Goal: Transaction & Acquisition: Book appointment/travel/reservation

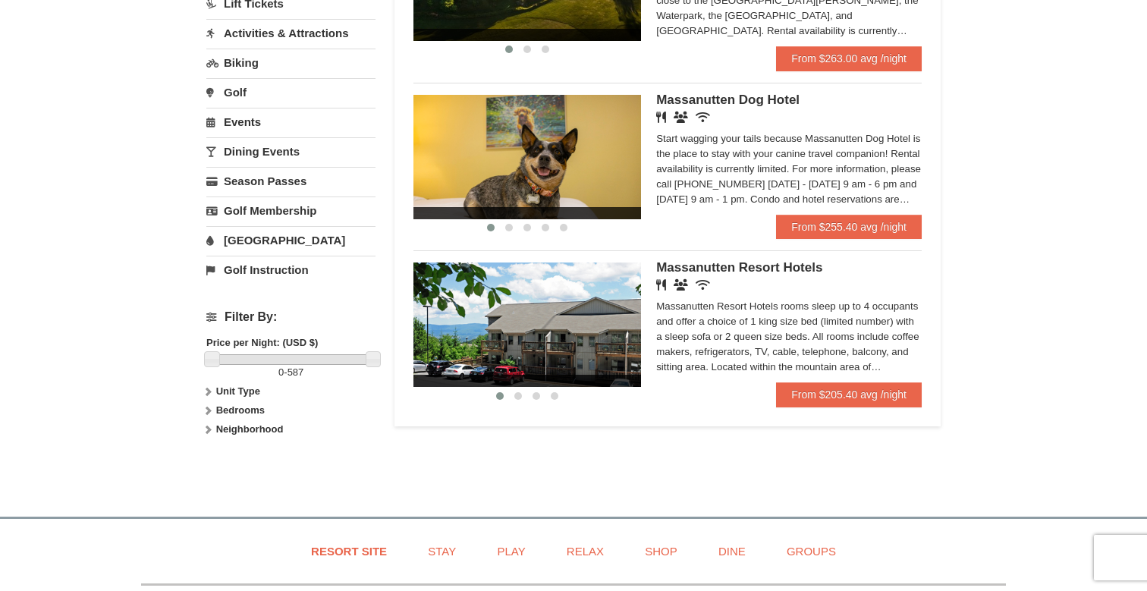
scroll to position [417, 0]
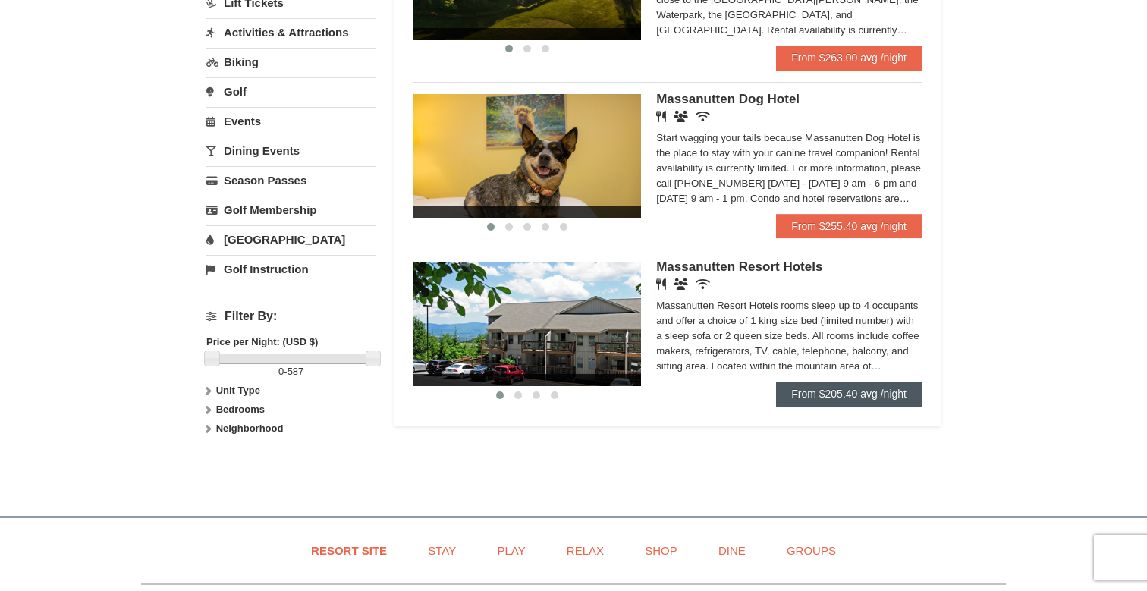
click at [842, 392] on link "From $205.40 avg /night" at bounding box center [849, 394] width 146 height 24
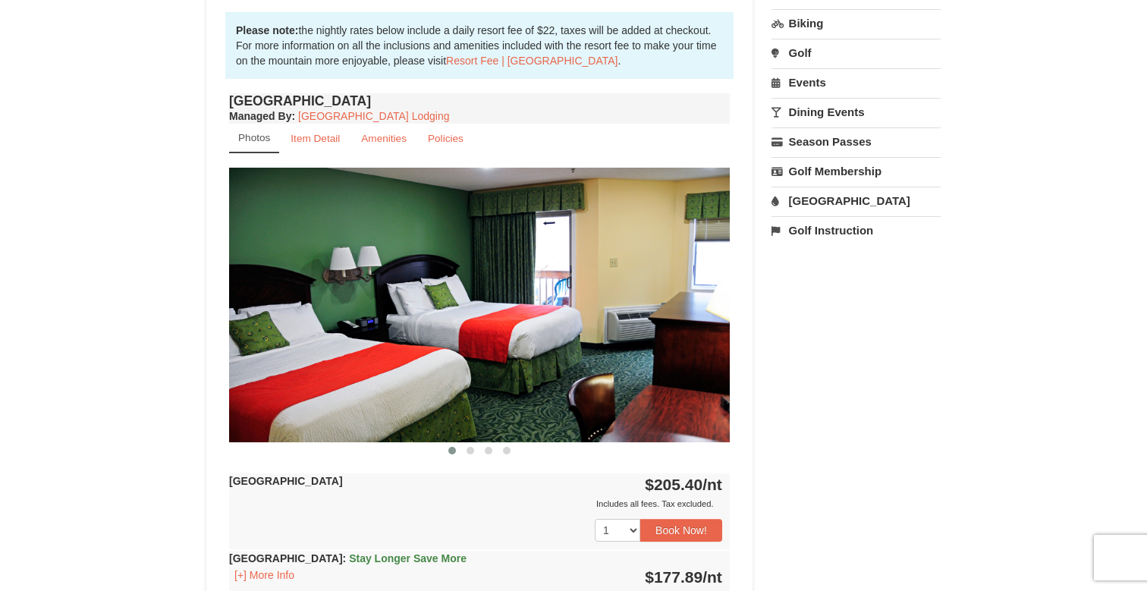
scroll to position [495, 0]
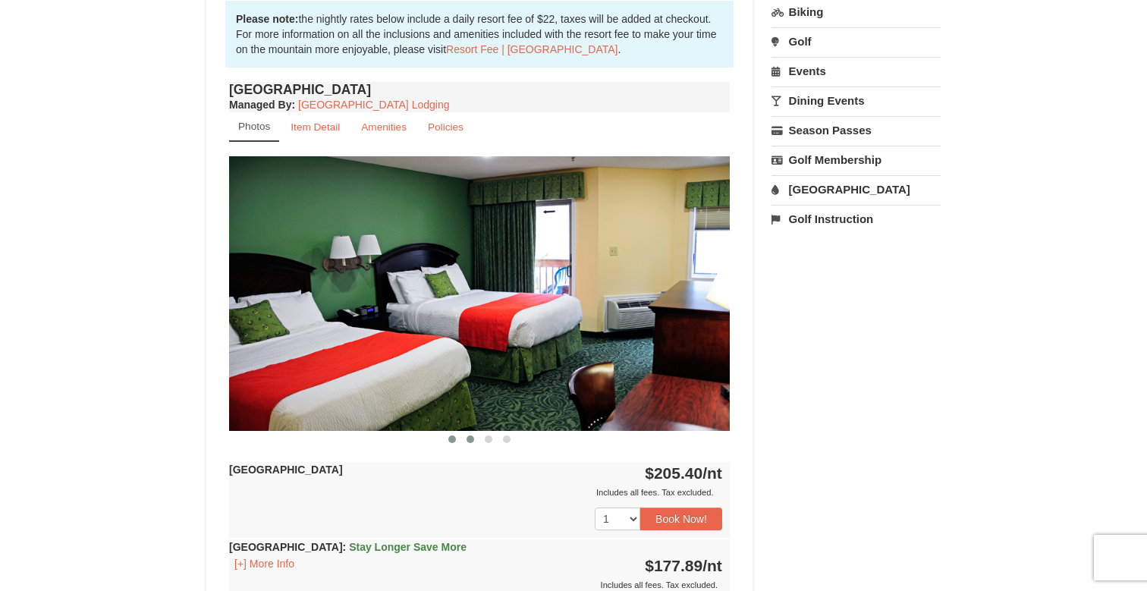
click at [475, 439] on button at bounding box center [470, 439] width 18 height 15
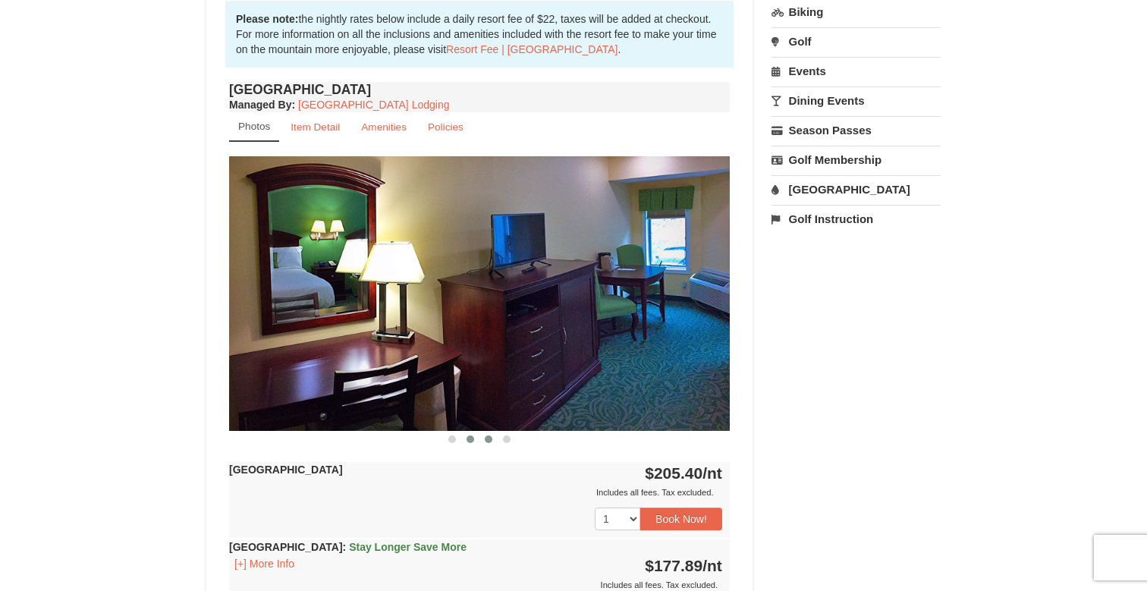
click at [487, 440] on span at bounding box center [489, 440] width 8 height 8
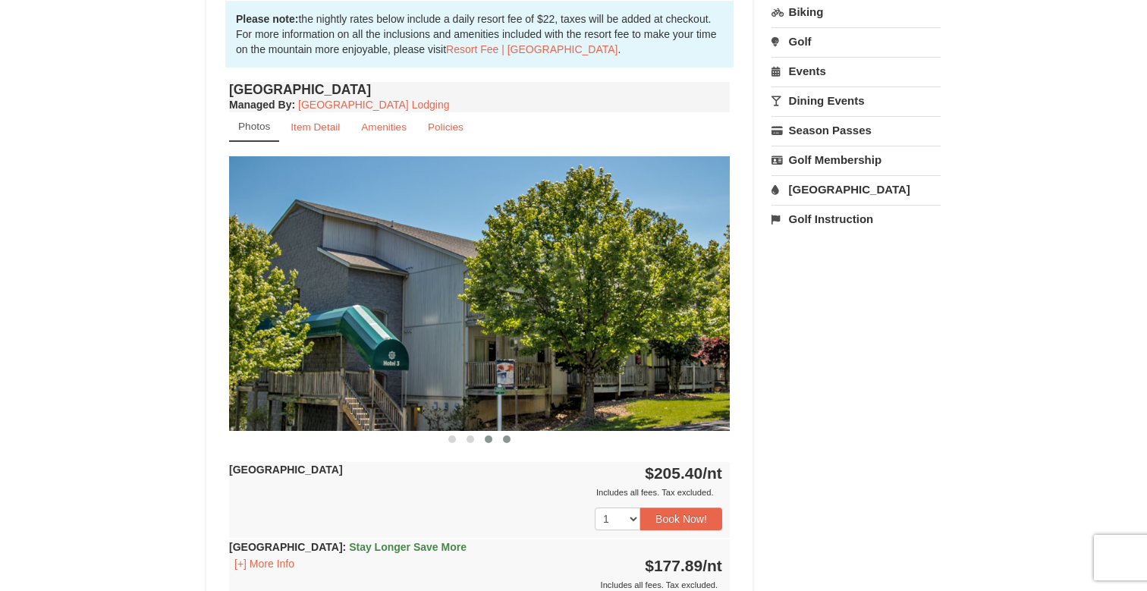
click at [508, 440] on span at bounding box center [507, 440] width 8 height 8
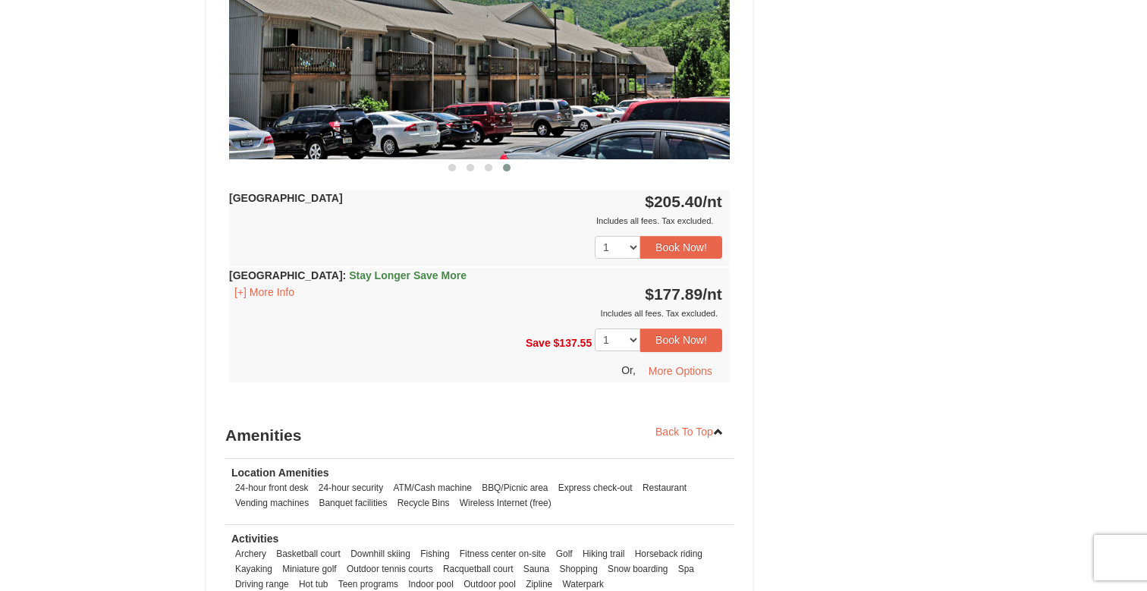
scroll to position [769, 0]
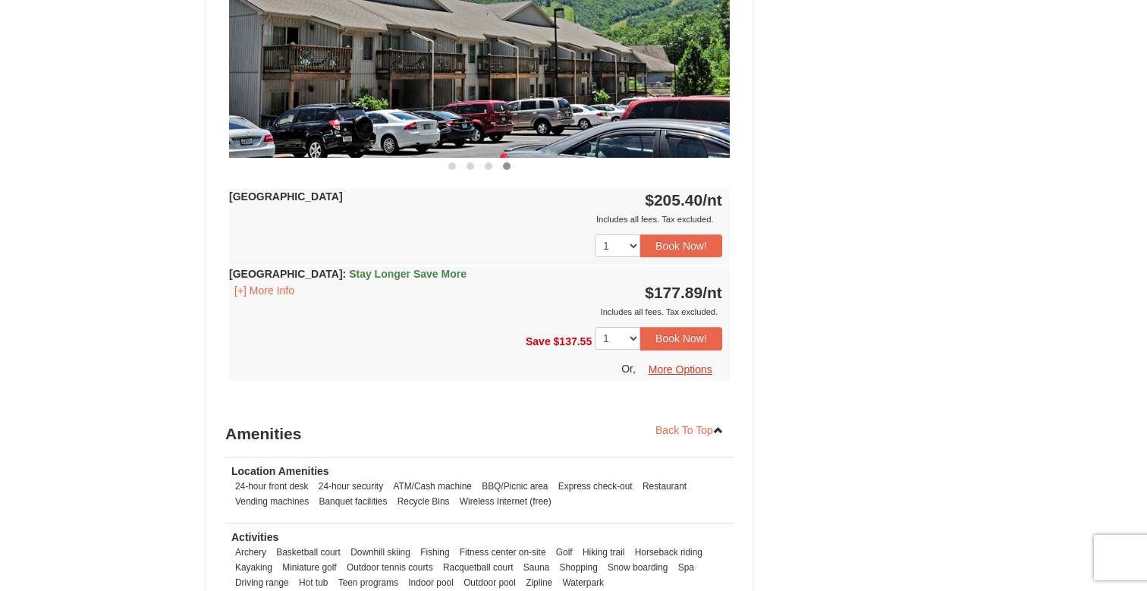
click at [690, 370] on button "More Options" at bounding box center [680, 369] width 83 height 23
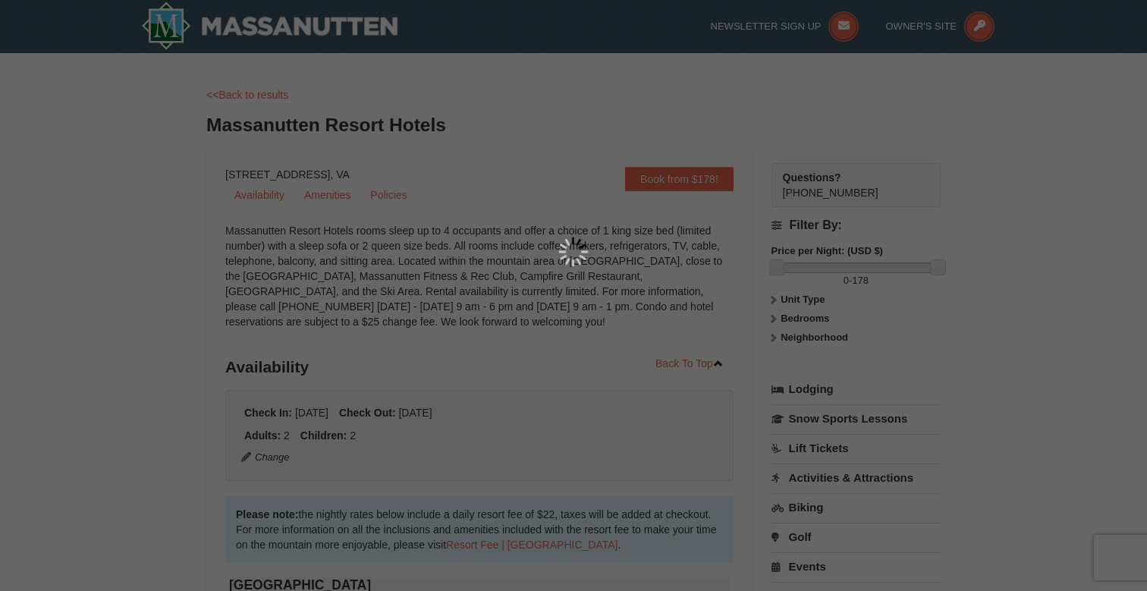
scroll to position [0, 0]
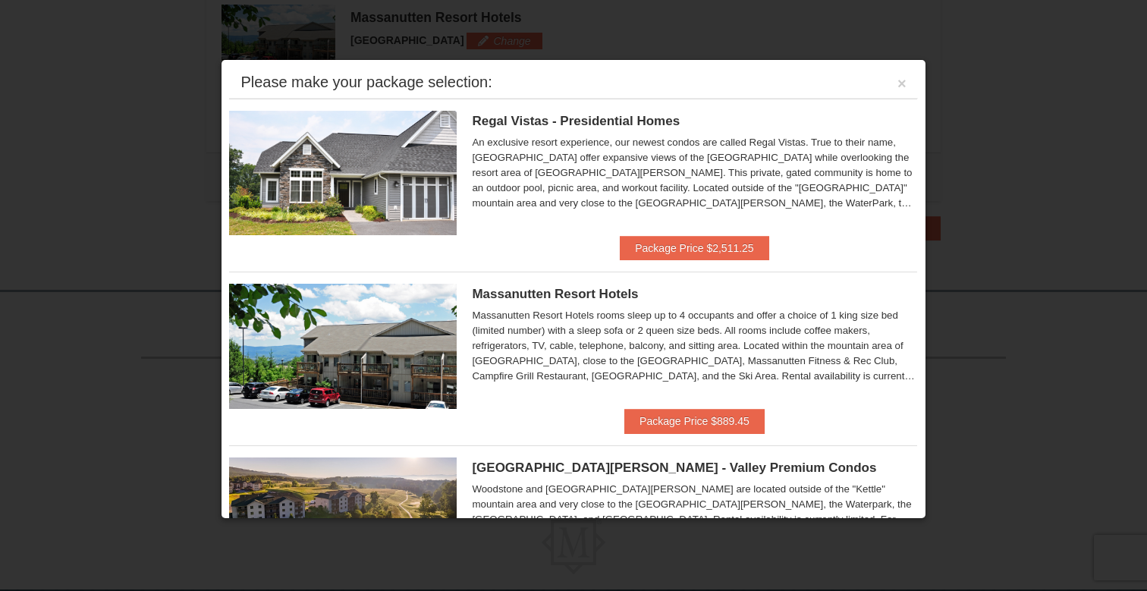
scroll to position [494, 0]
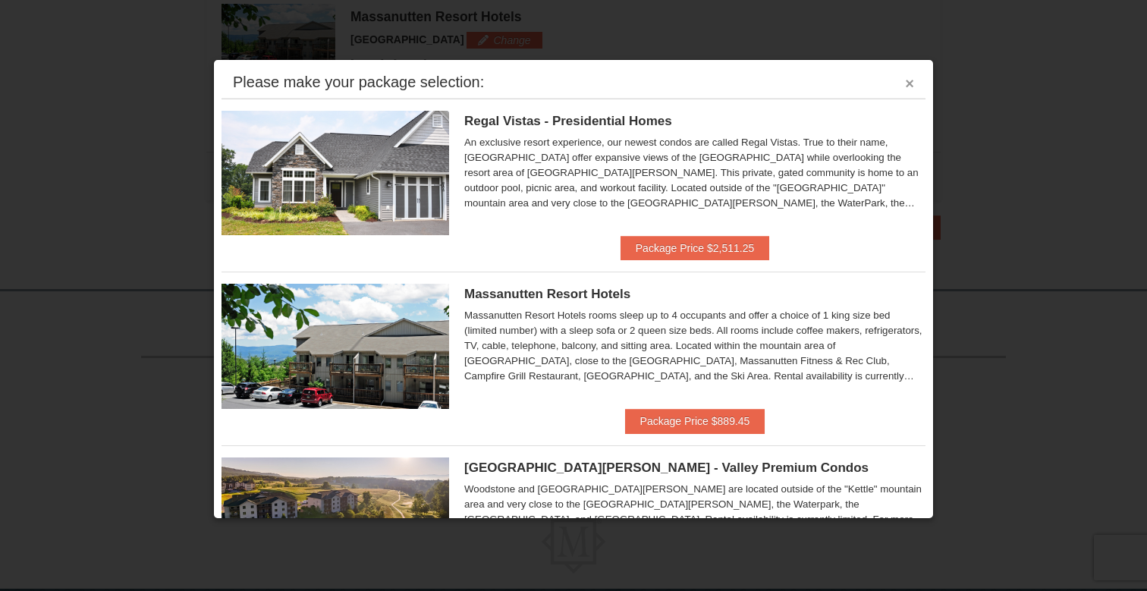
click at [910, 85] on button "×" at bounding box center [909, 83] width 9 height 15
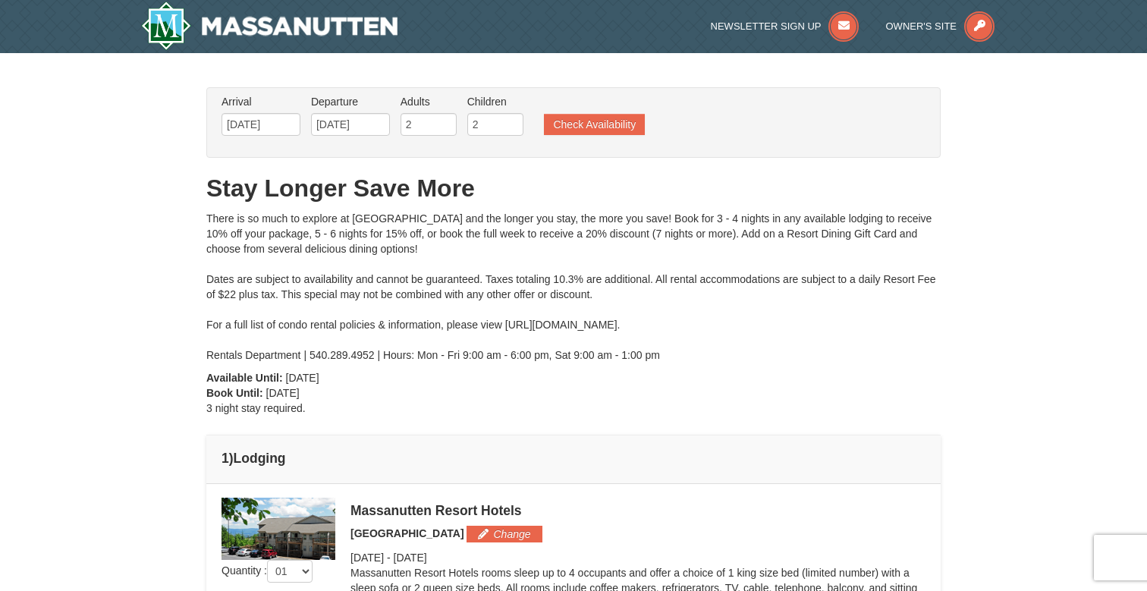
scroll to position [0, 0]
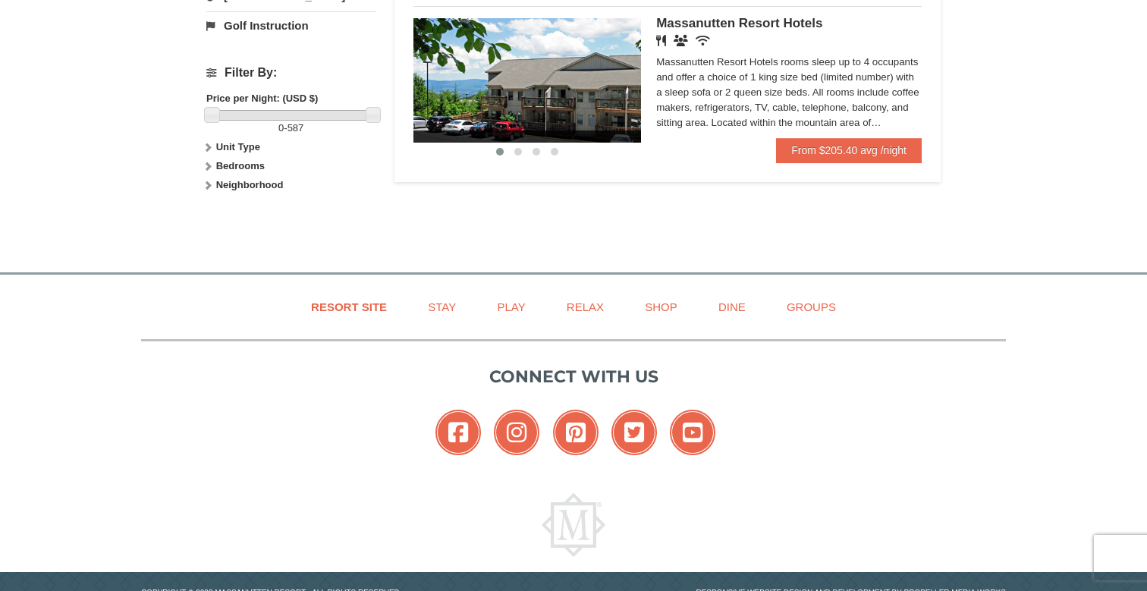
scroll to position [569, 0]
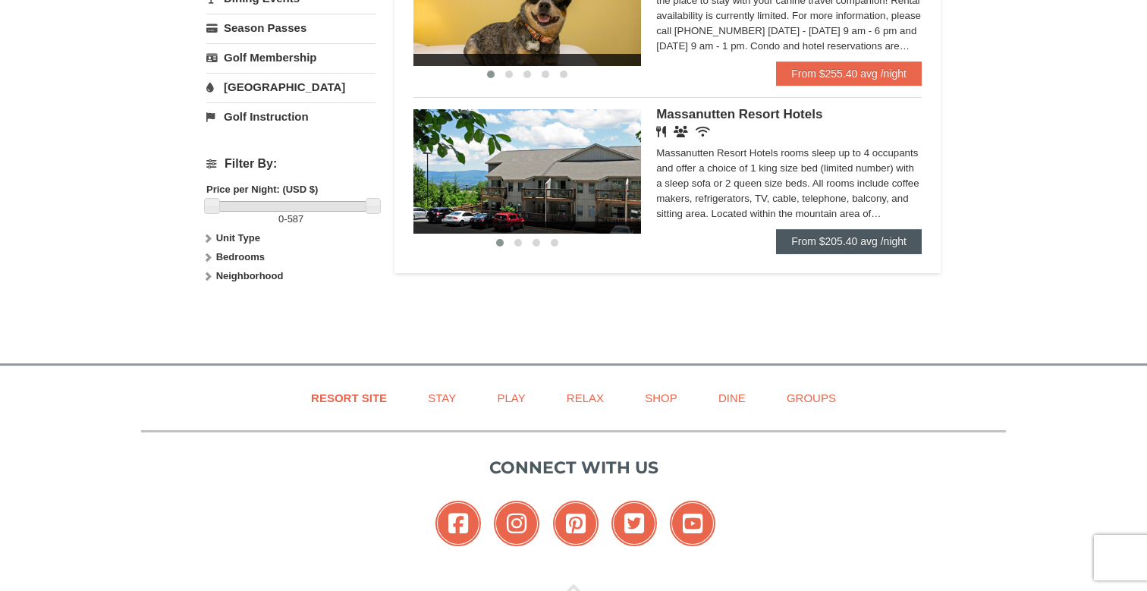
click at [856, 240] on link "From $205.40 avg /night" at bounding box center [849, 241] width 146 height 24
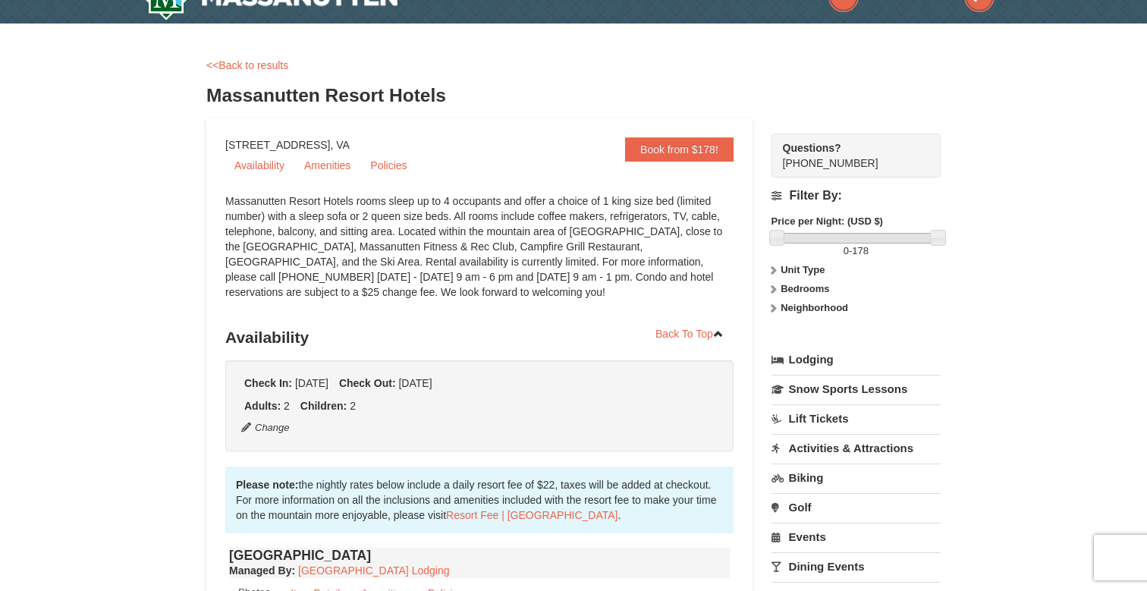
scroll to position [42, 0]
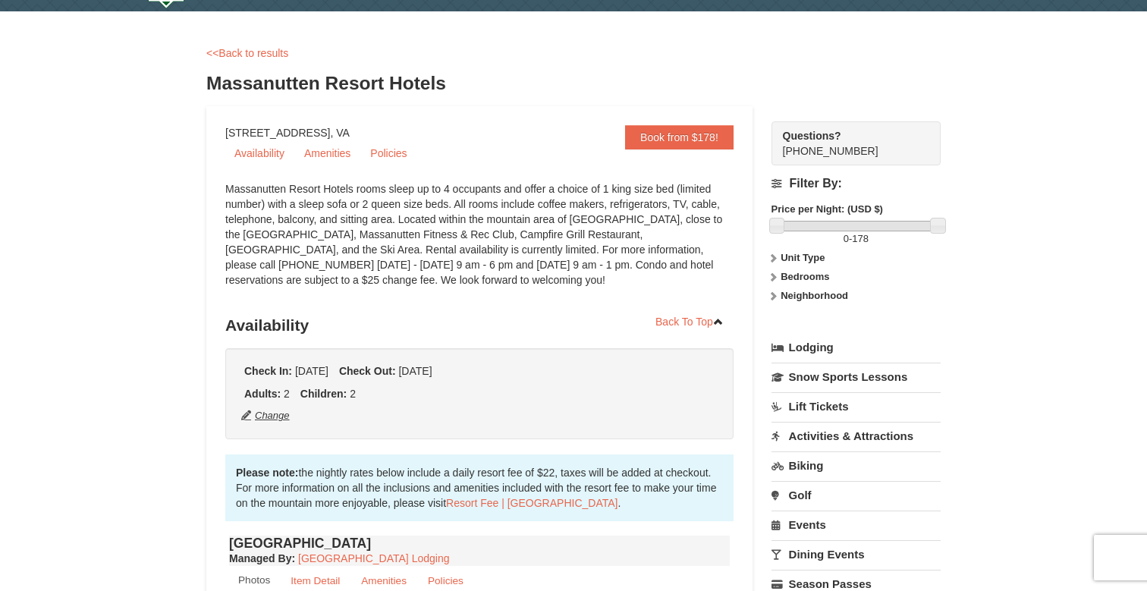
click at [244, 414] on button "Change" at bounding box center [266, 415] width 50 height 17
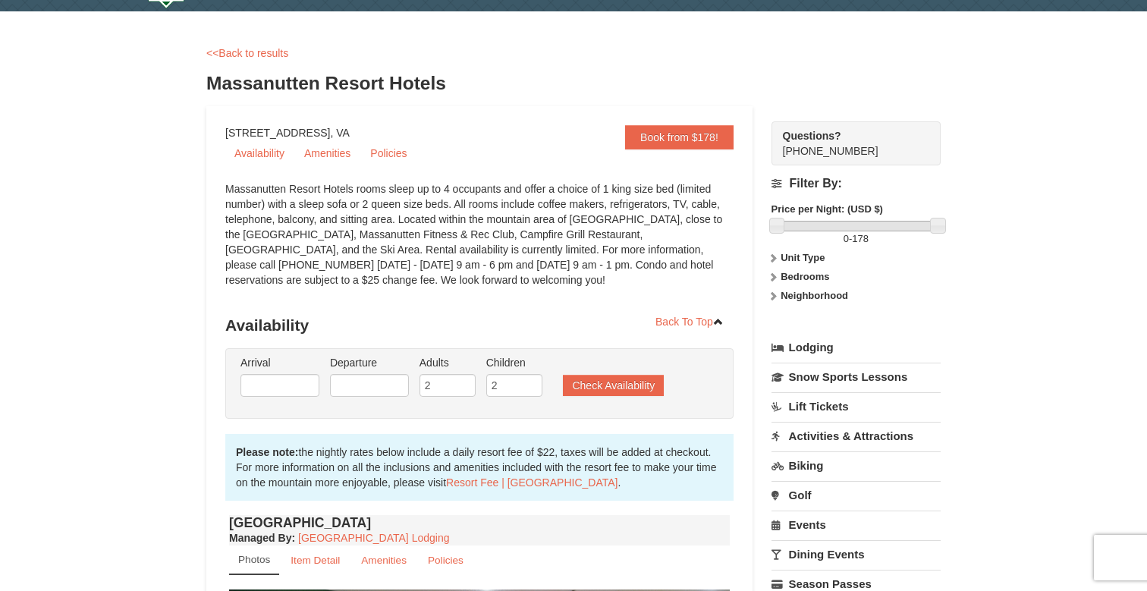
type input "[DATE]"
click at [290, 388] on input "[DATE]" at bounding box center [280, 385] width 79 height 23
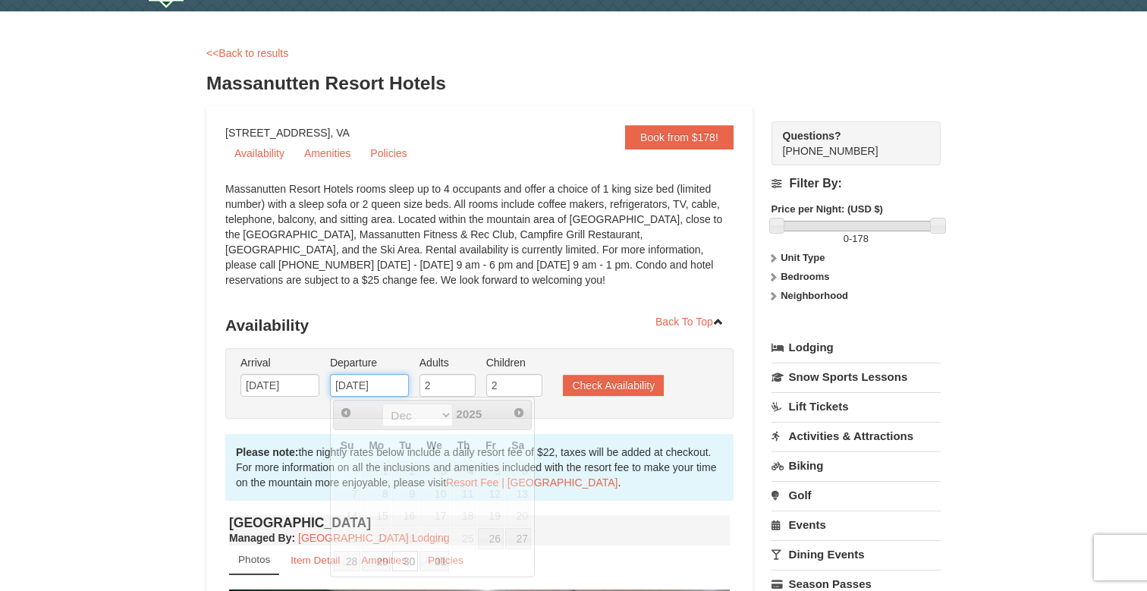
click at [351, 384] on input "12/30/2025" at bounding box center [369, 385] width 79 height 23
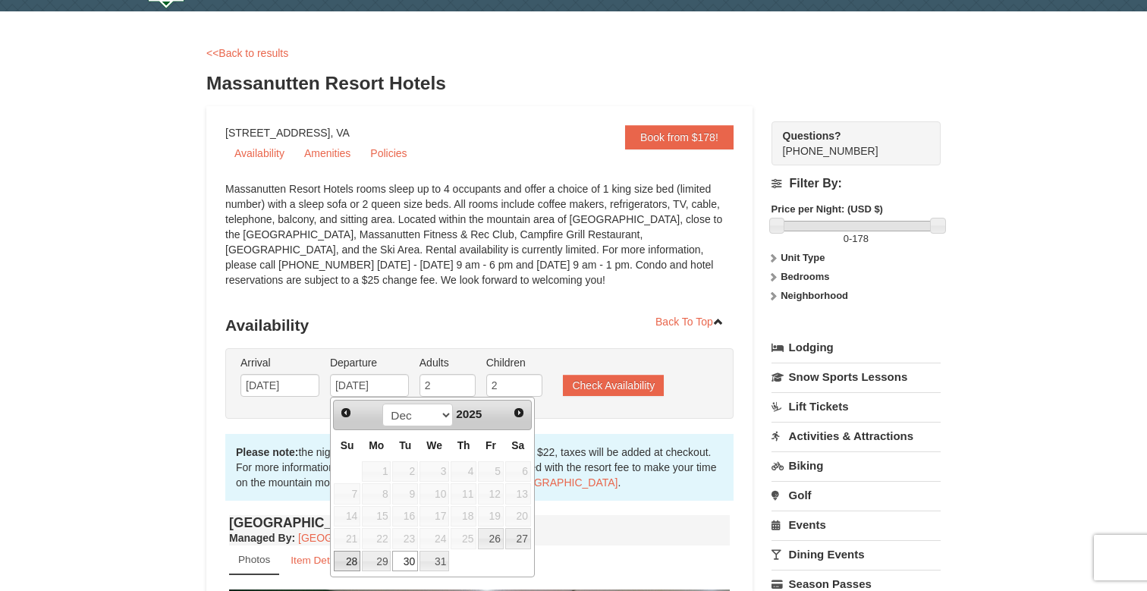
click at [351, 561] on link "28" at bounding box center [347, 561] width 27 height 21
type input "12/28/2025"
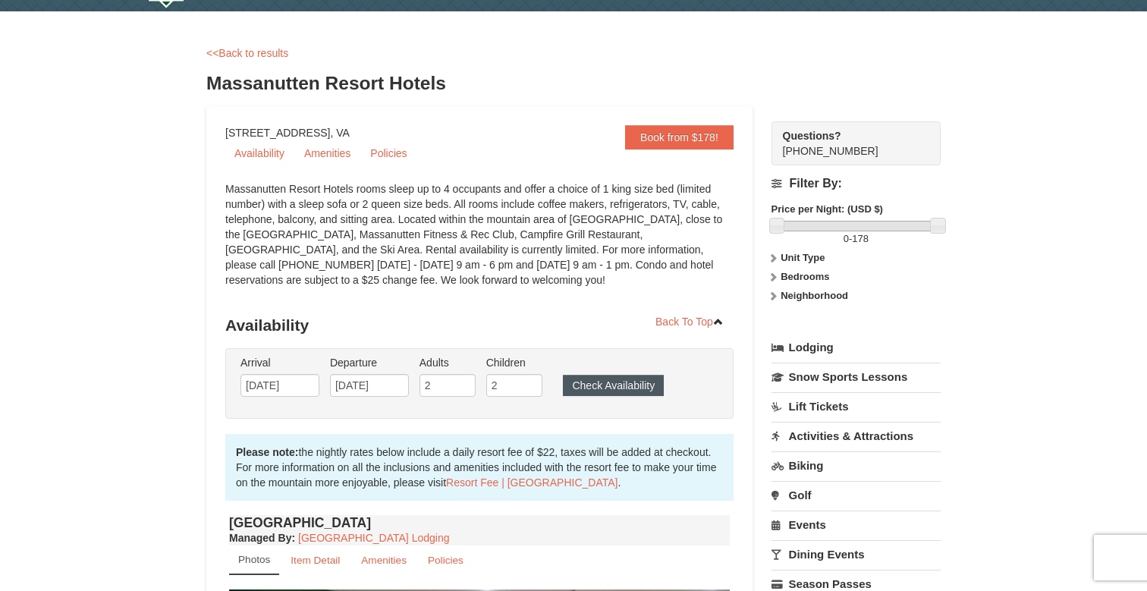
click at [631, 392] on button "Check Availability" at bounding box center [613, 385] width 101 height 21
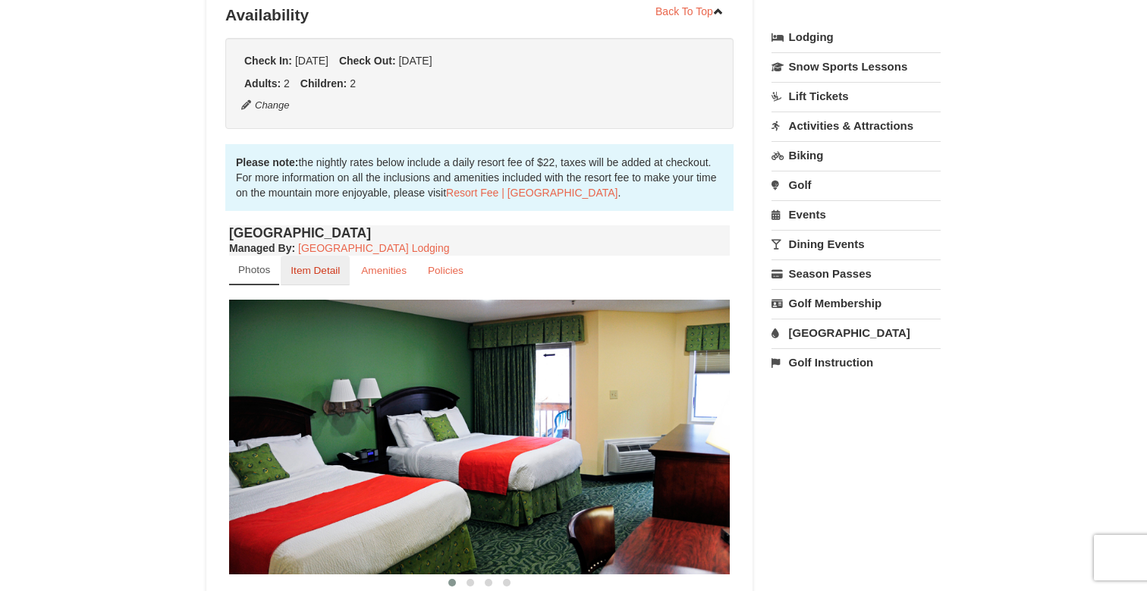
click at [330, 276] on small "Item Detail" at bounding box center [315, 270] width 49 height 11
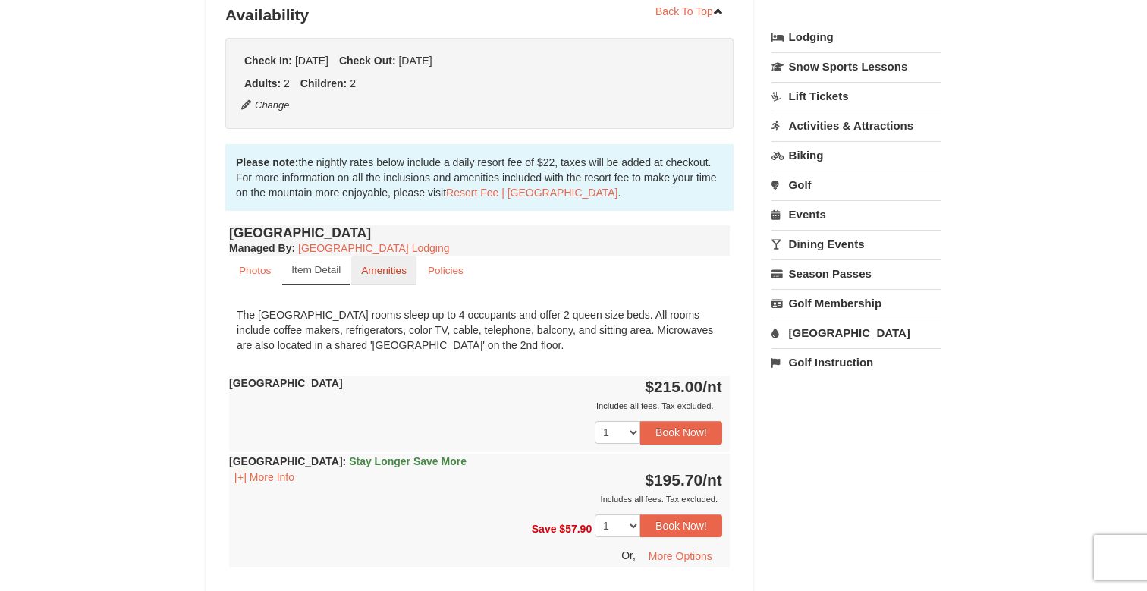
click at [366, 273] on small "Amenities" at bounding box center [384, 270] width 46 height 11
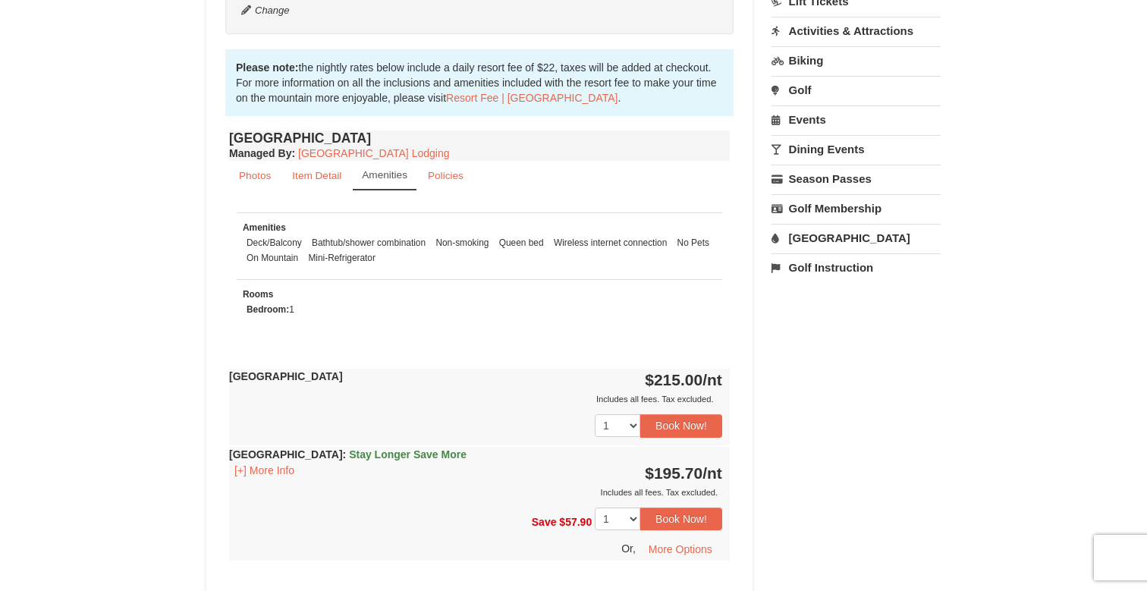
scroll to position [433, 0]
click at [659, 427] on button "Book Now!" at bounding box center [681, 424] width 82 height 23
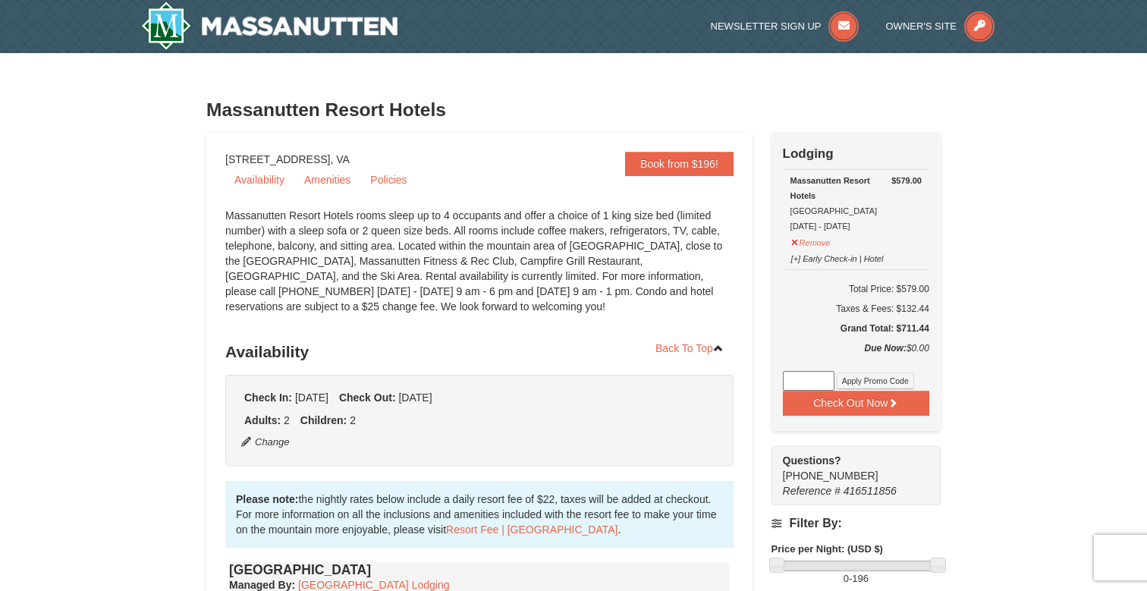
scroll to position [0, 0]
click at [266, 442] on button "Change" at bounding box center [266, 442] width 50 height 17
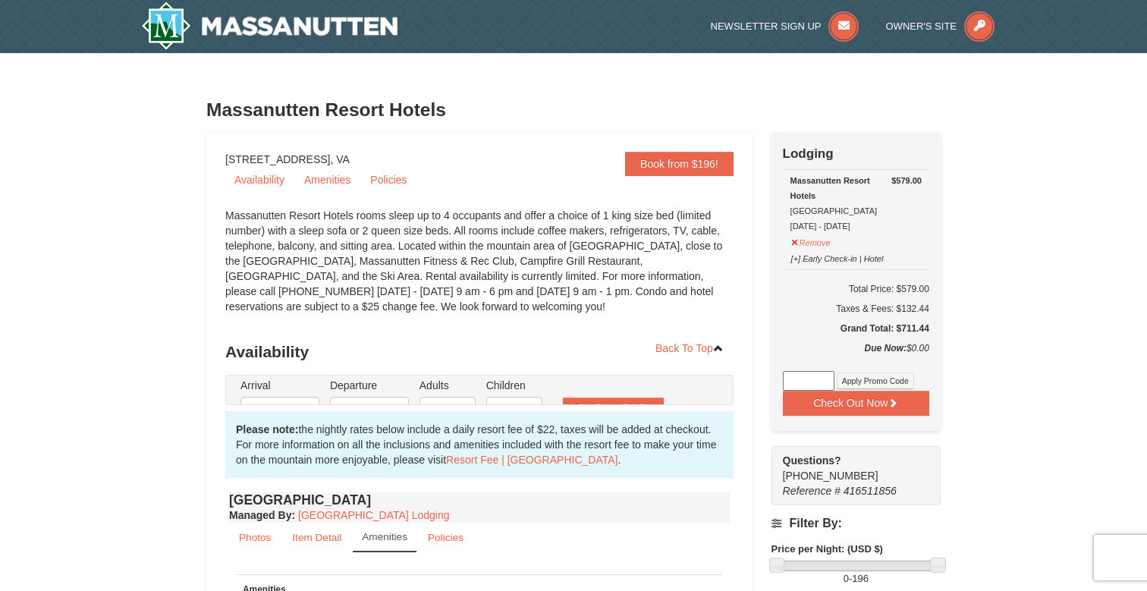
type input "[DATE]"
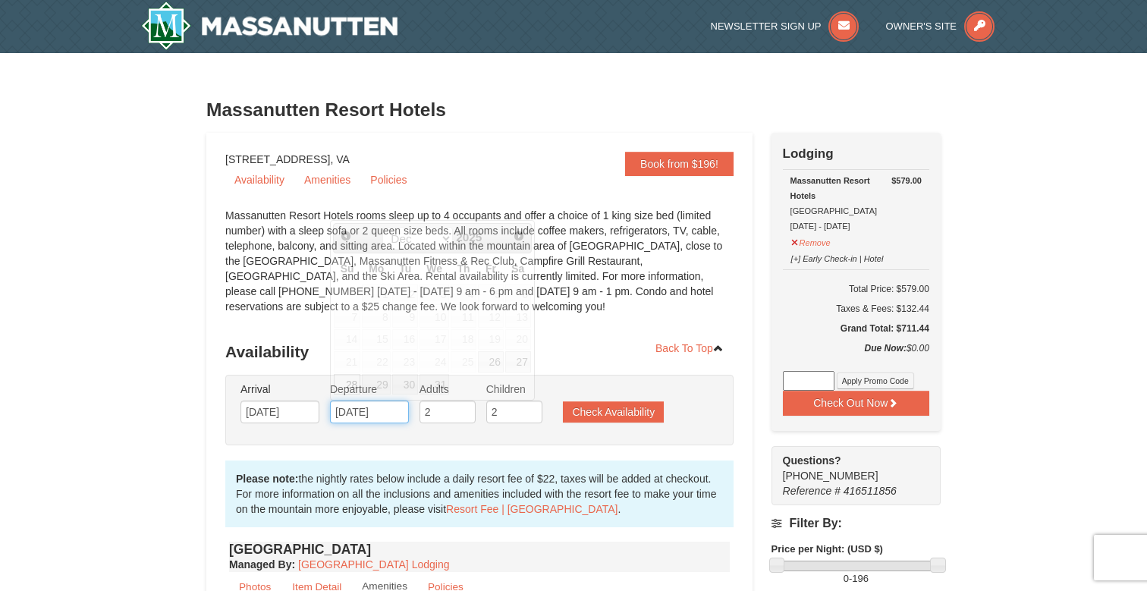
click at [374, 414] on input "12/28/2025" at bounding box center [369, 412] width 79 height 23
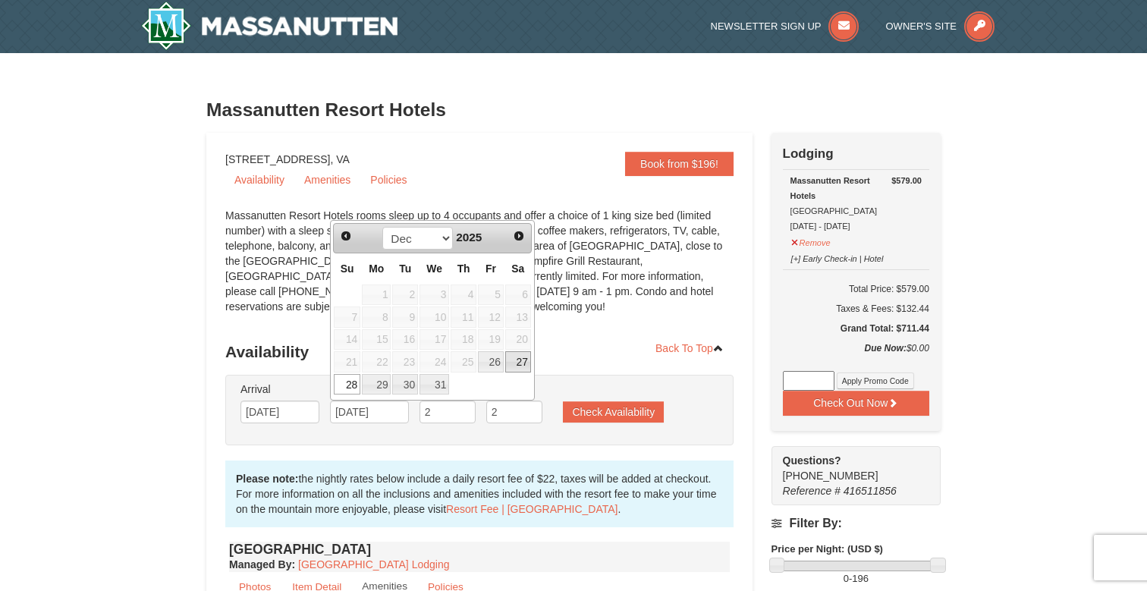
click at [525, 363] on link "27" at bounding box center [518, 361] width 26 height 21
type input "[DATE]"
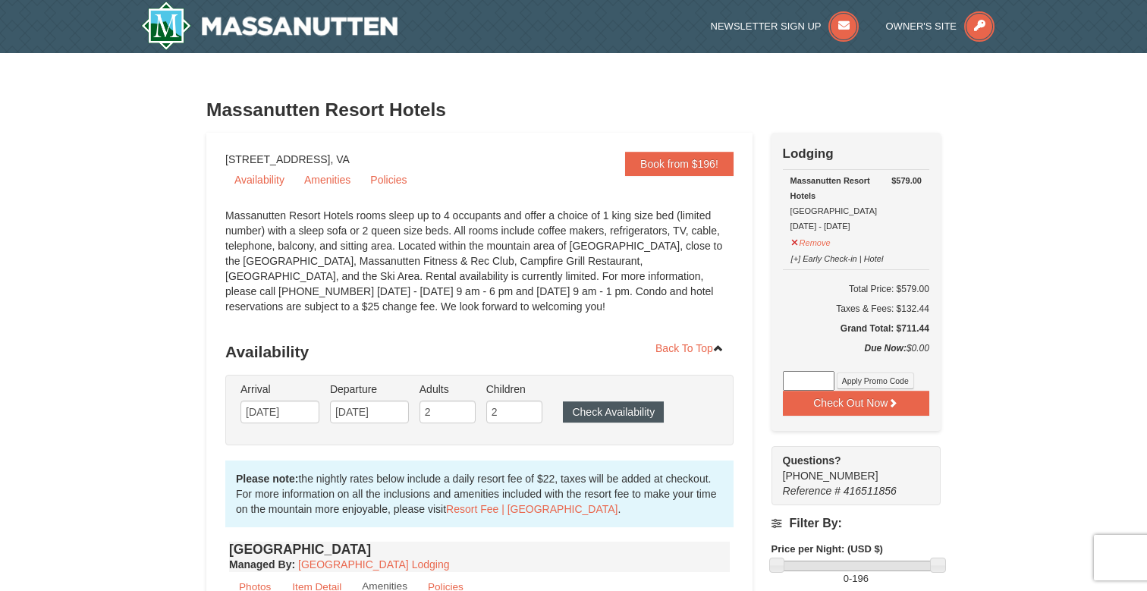
click at [596, 417] on button "Check Availability" at bounding box center [613, 411] width 101 height 21
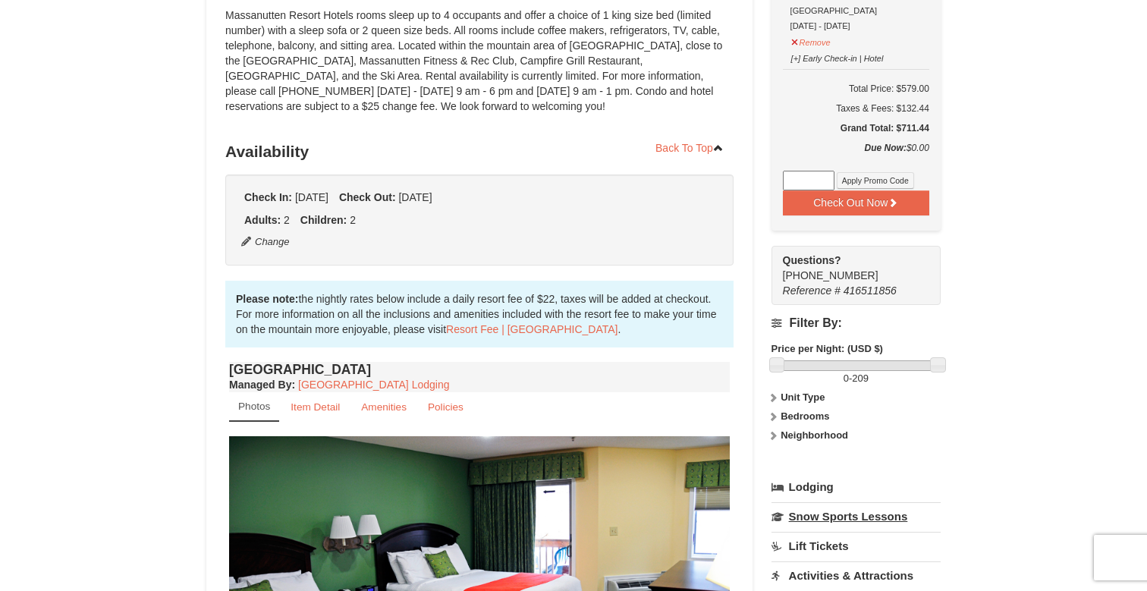
scroll to position [186, 0]
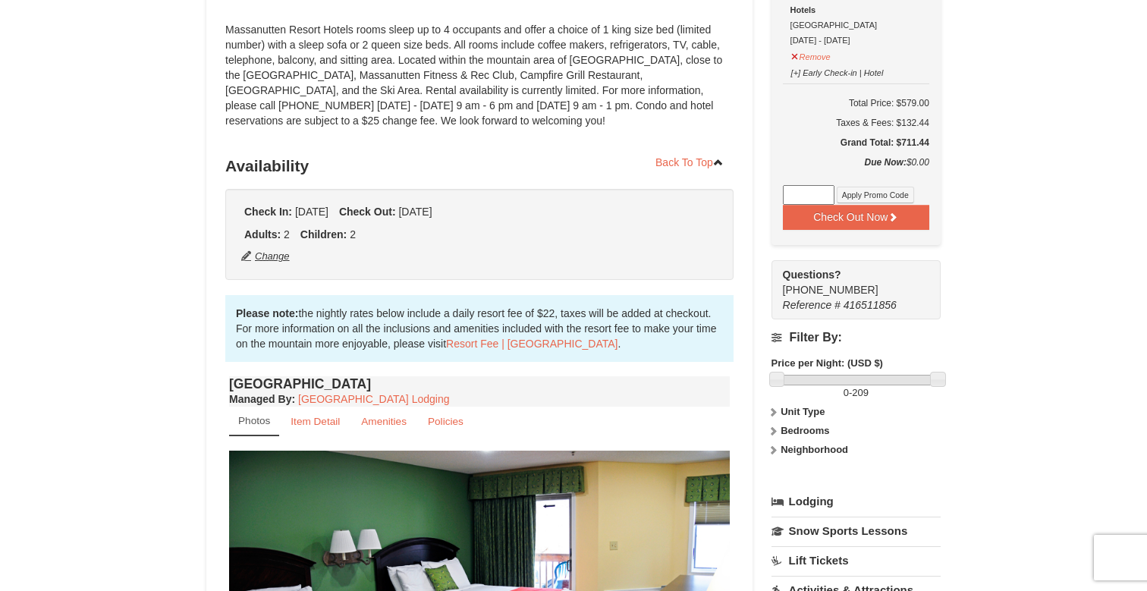
click at [264, 257] on button "Change" at bounding box center [266, 256] width 50 height 17
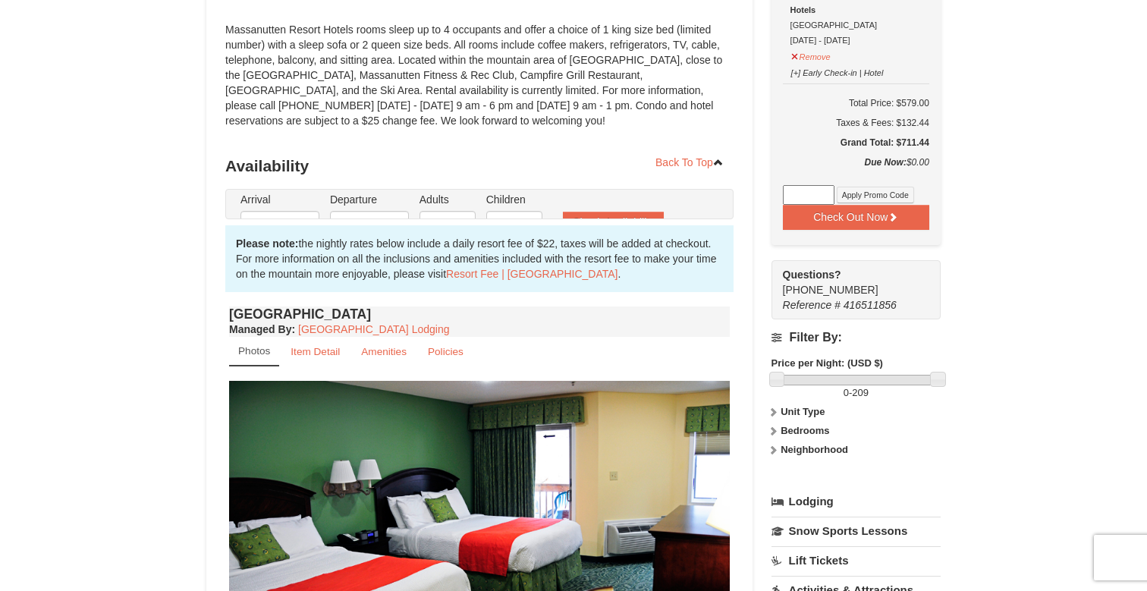
type input "[DATE]"
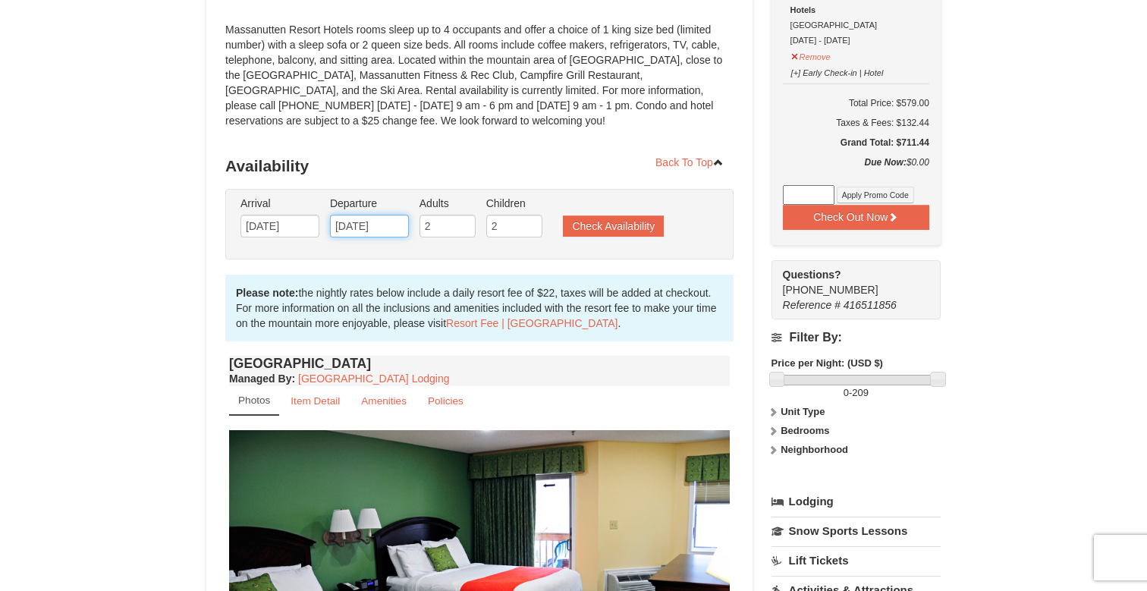
click at [371, 227] on input "[DATE]" at bounding box center [369, 226] width 79 height 23
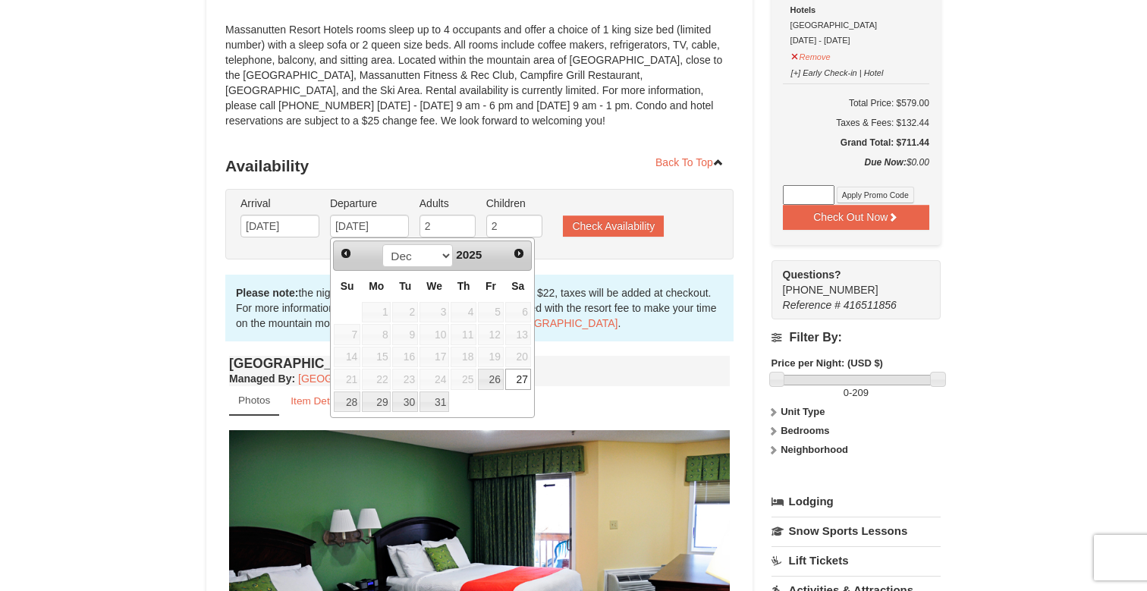
click at [631, 249] on div "Arrival Please format dates MM/DD/YYYY Please format dates MM/DD/YYYY 12/25/202…" at bounding box center [479, 224] width 508 height 71
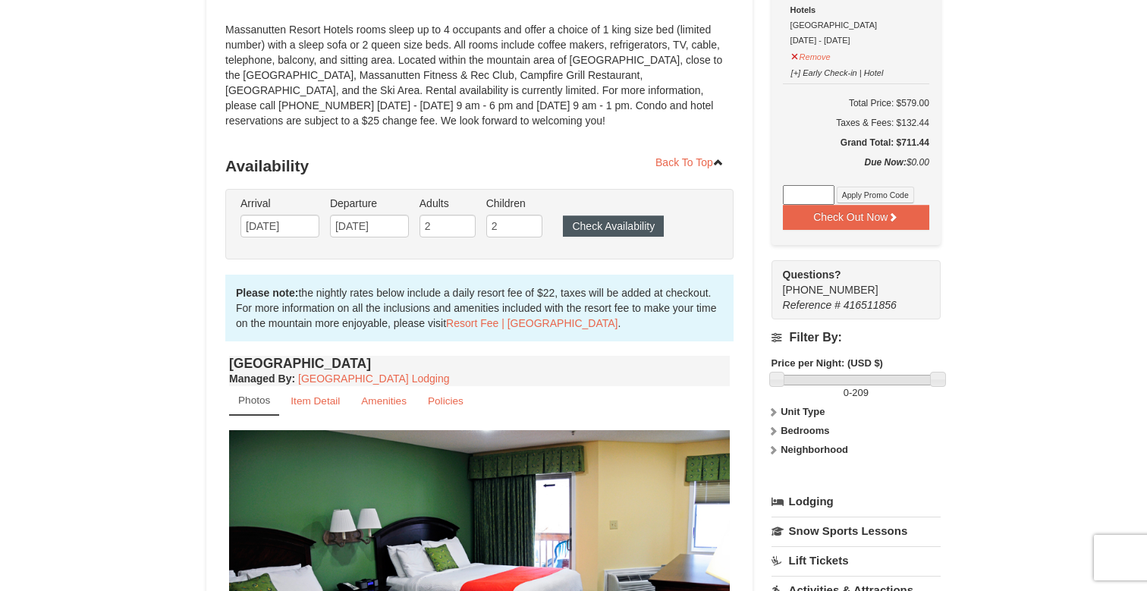
click at [628, 228] on button "Check Availability" at bounding box center [613, 225] width 101 height 21
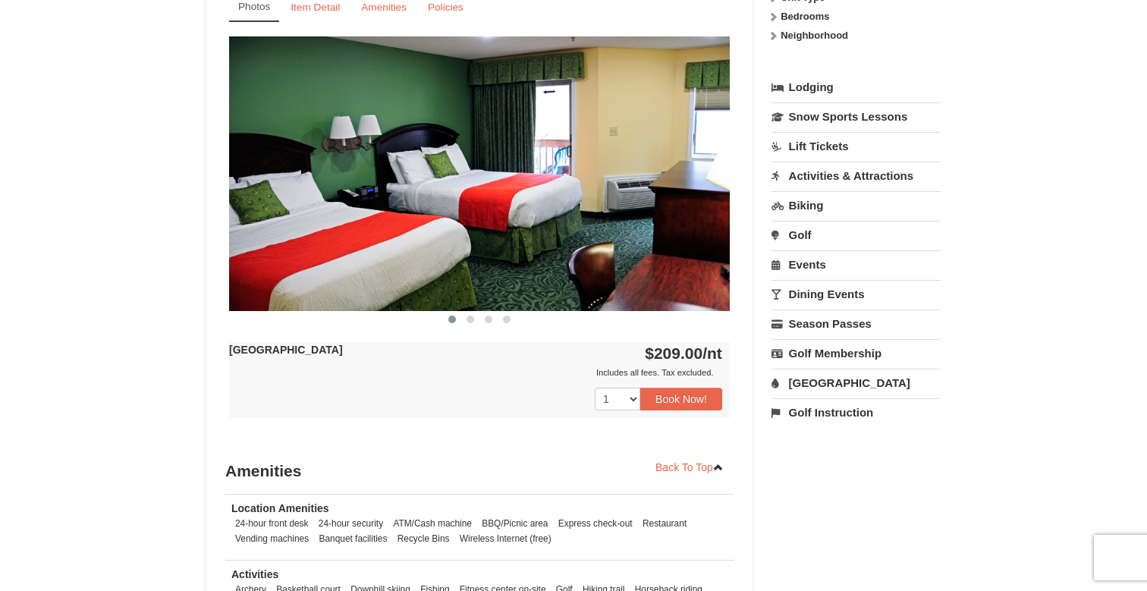
scroll to position [612, 0]
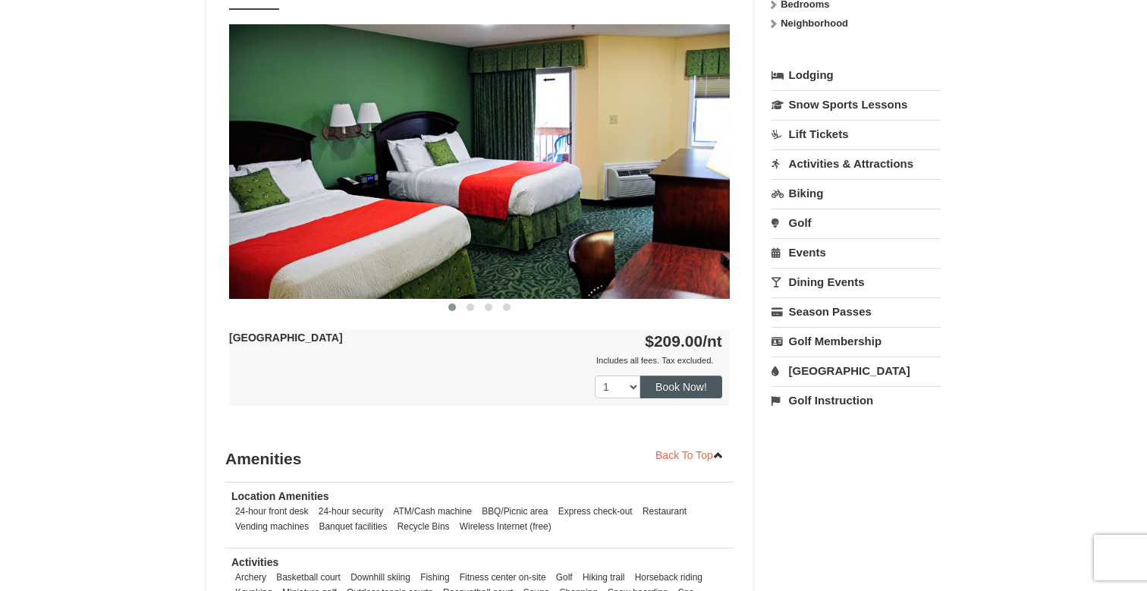
click at [675, 395] on button "Book Now!" at bounding box center [681, 387] width 82 height 23
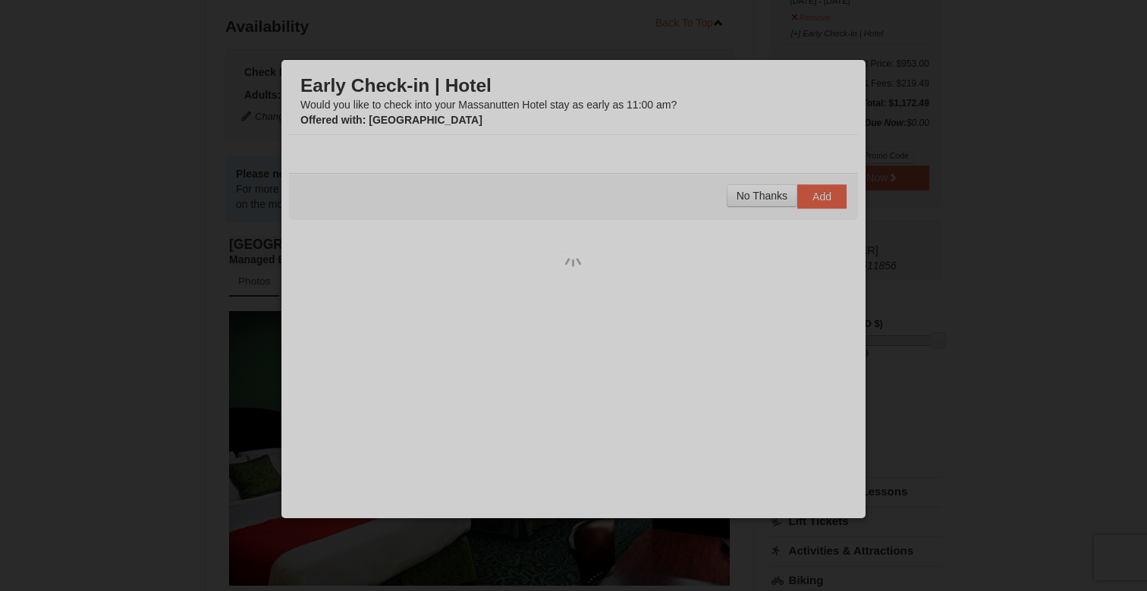
scroll to position [133, 0]
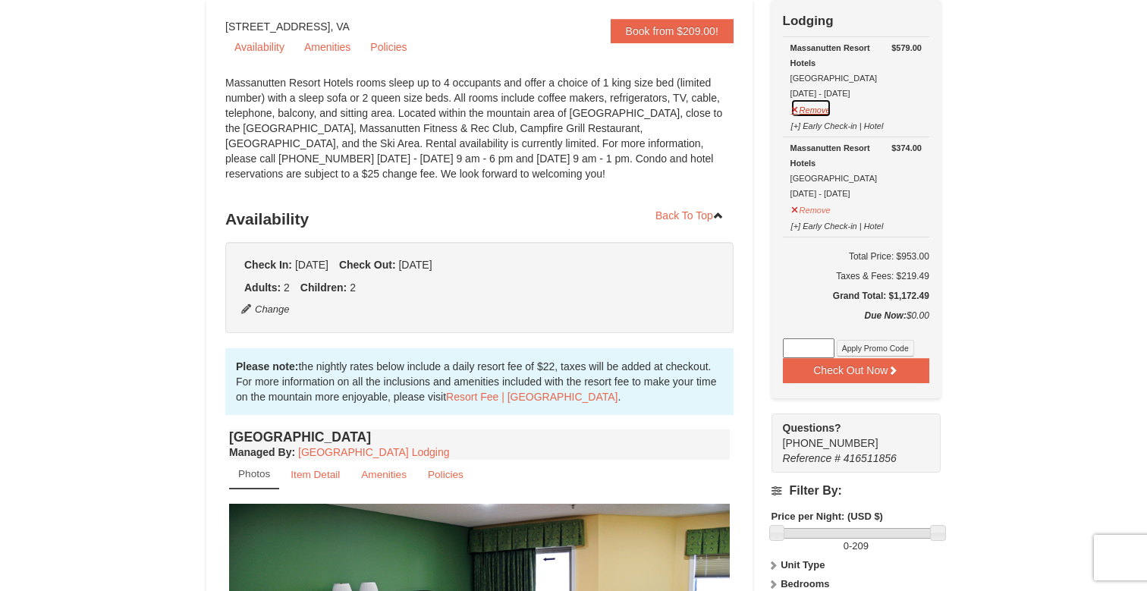
click at [819, 108] on button "Remove" at bounding box center [811, 108] width 41 height 19
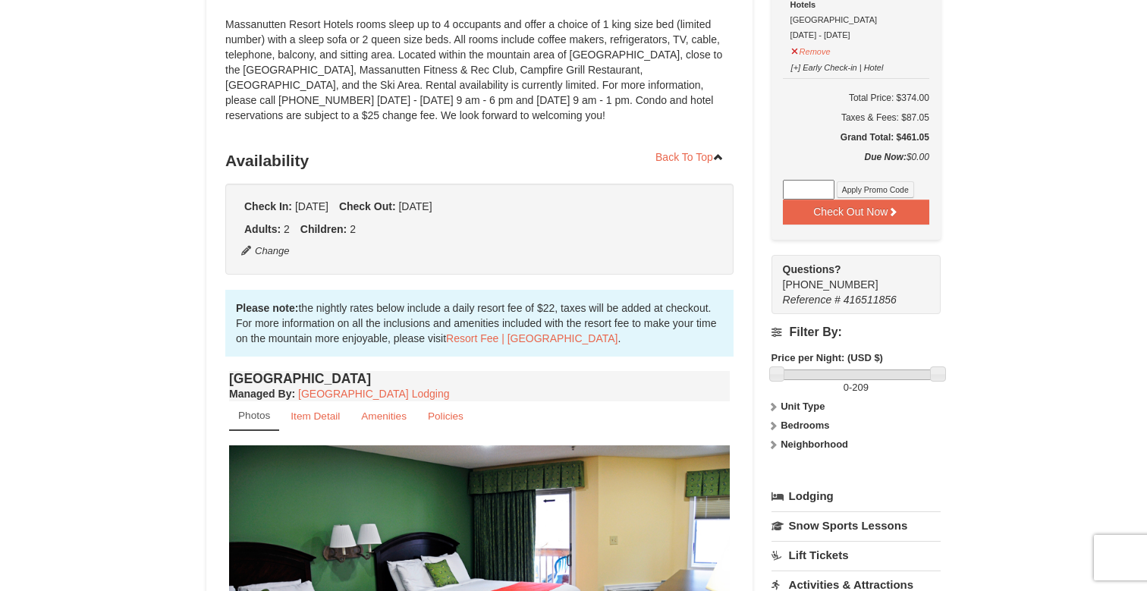
scroll to position [237, 0]
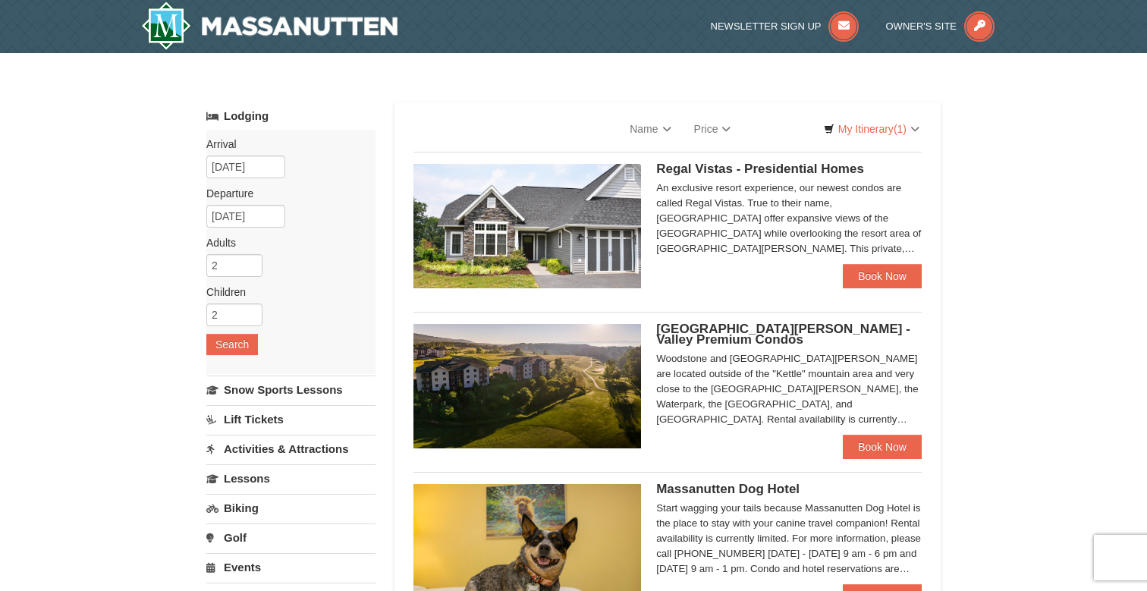
select select "10"
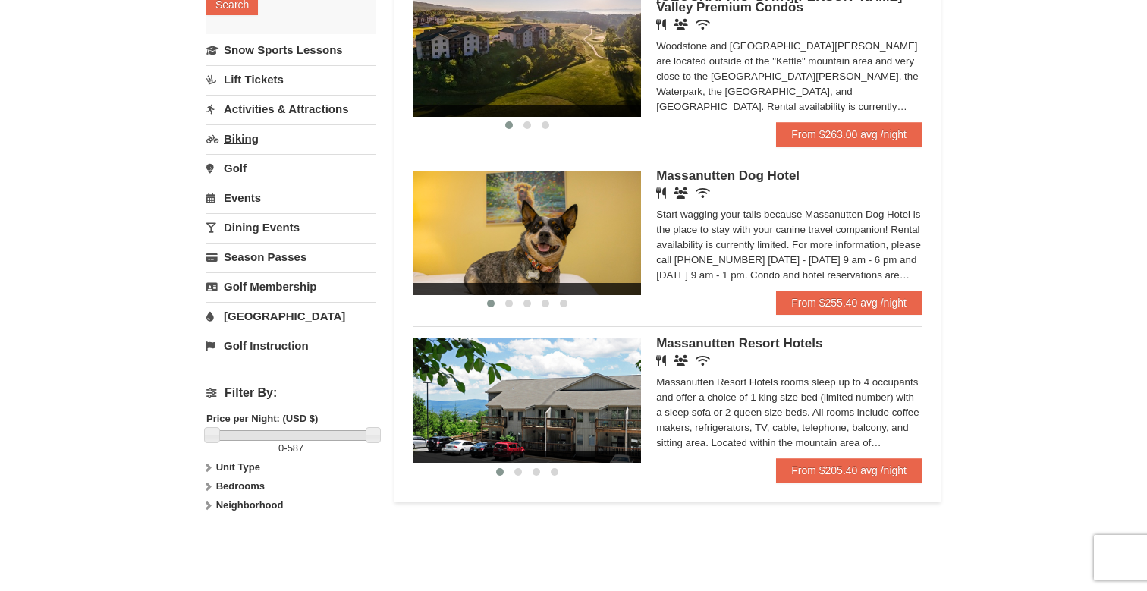
scroll to position [323, 0]
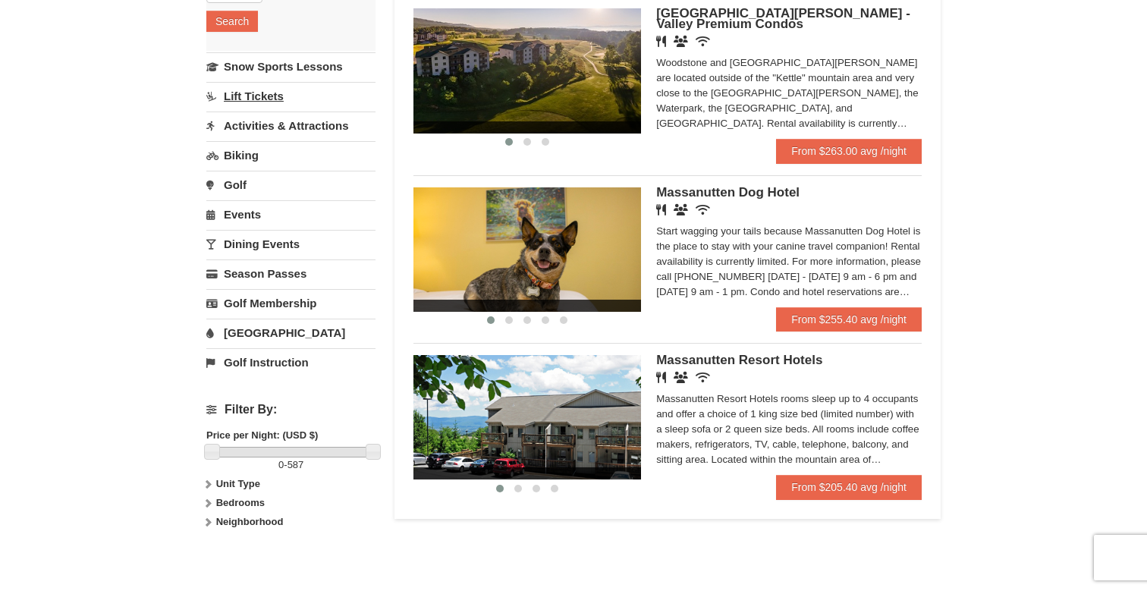
click at [259, 99] on link "Lift Tickets" at bounding box center [290, 96] width 169 height 28
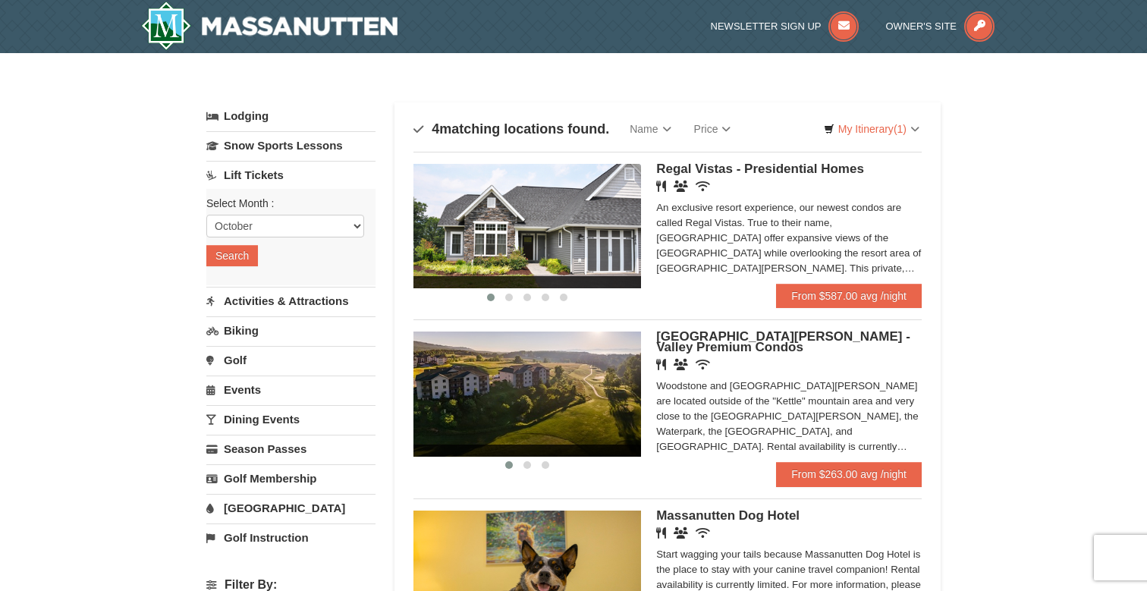
scroll to position [0, 0]
